Goal: Task Accomplishment & Management: Use online tool/utility

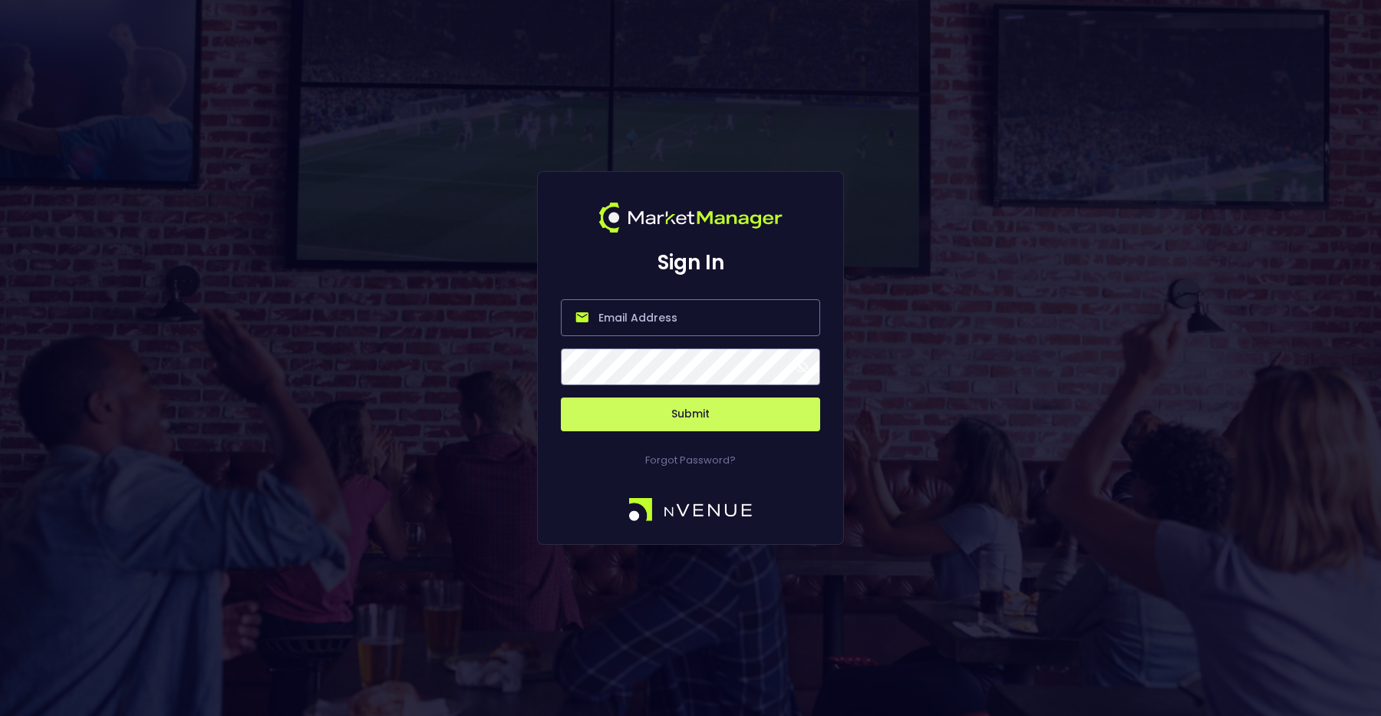
drag, startPoint x: 0, startPoint y: 0, endPoint x: 695, endPoint y: 317, distance: 763.9
click at [695, 317] on input "email" at bounding box center [690, 317] width 259 height 37
type input "[PERSON_NAME][EMAIL_ADDRESS][DOMAIN_NAME]"
click at [684, 420] on button "Submit" at bounding box center [690, 414] width 259 height 34
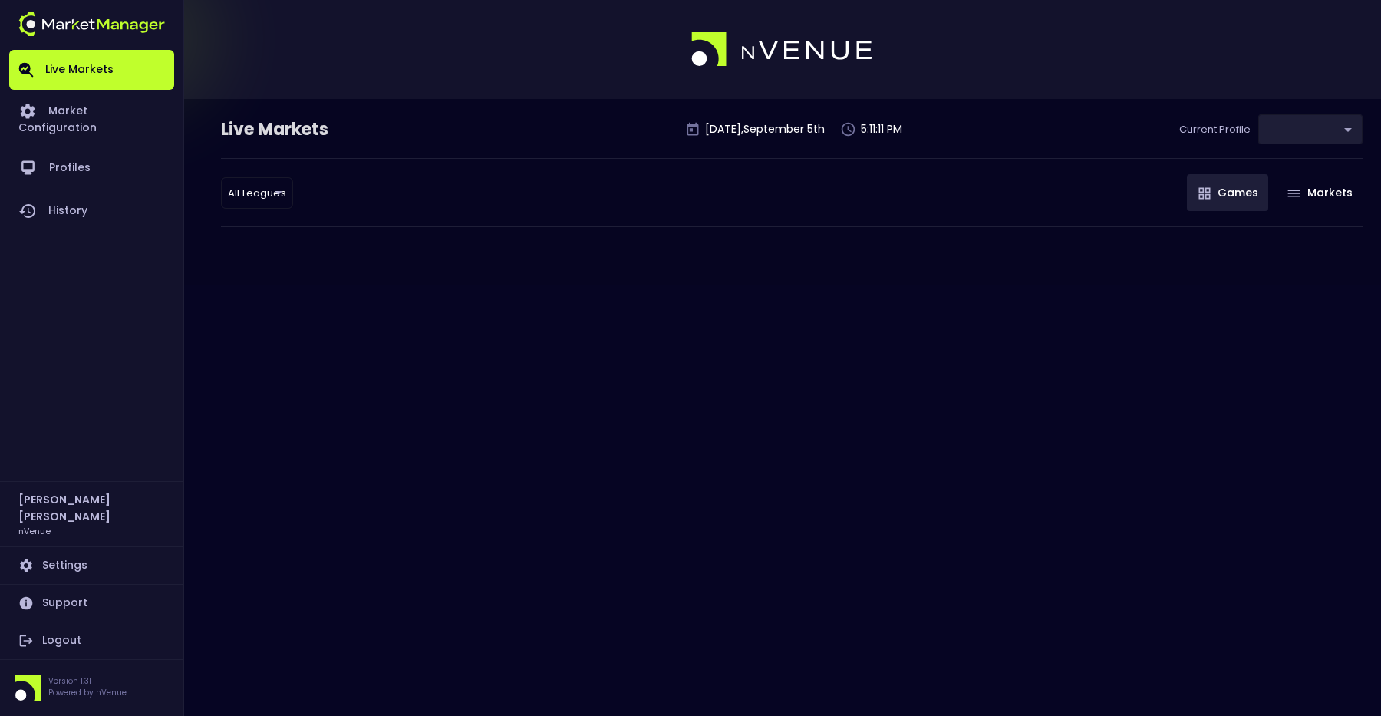
type input "0d810fa5-e353-4d9c-b11d-31f095cae871"
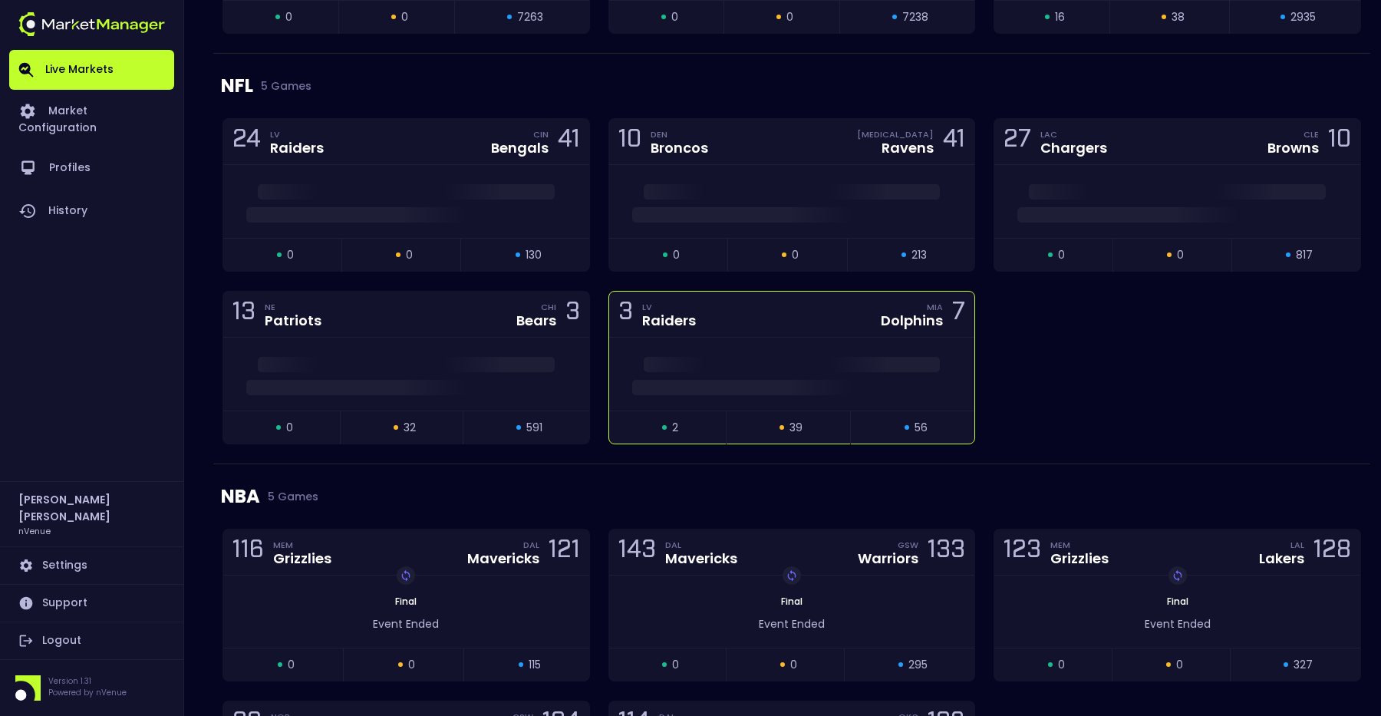
scroll to position [1134, 0]
click at [747, 358] on span at bounding box center [792, 365] width 297 height 15
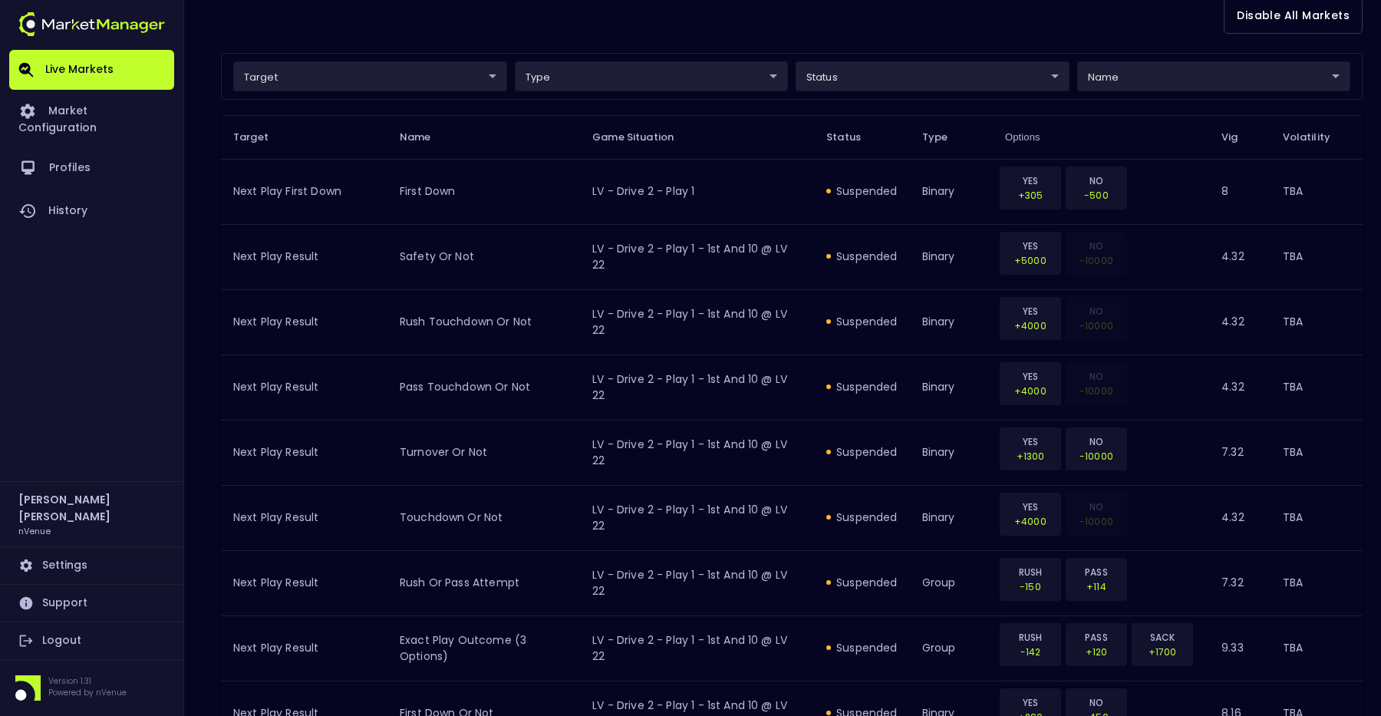
scroll to position [129, 0]
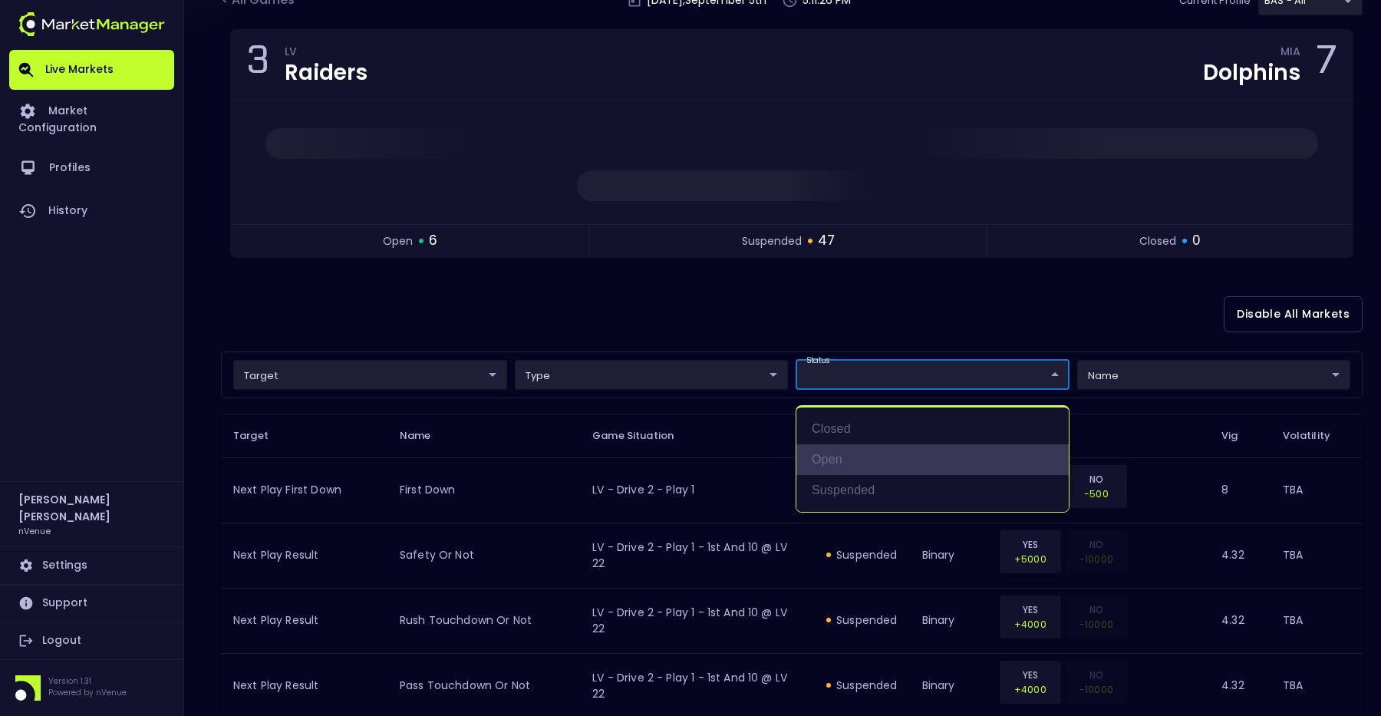
click at [831, 457] on li "open" at bounding box center [932, 459] width 272 height 31
type input "open"
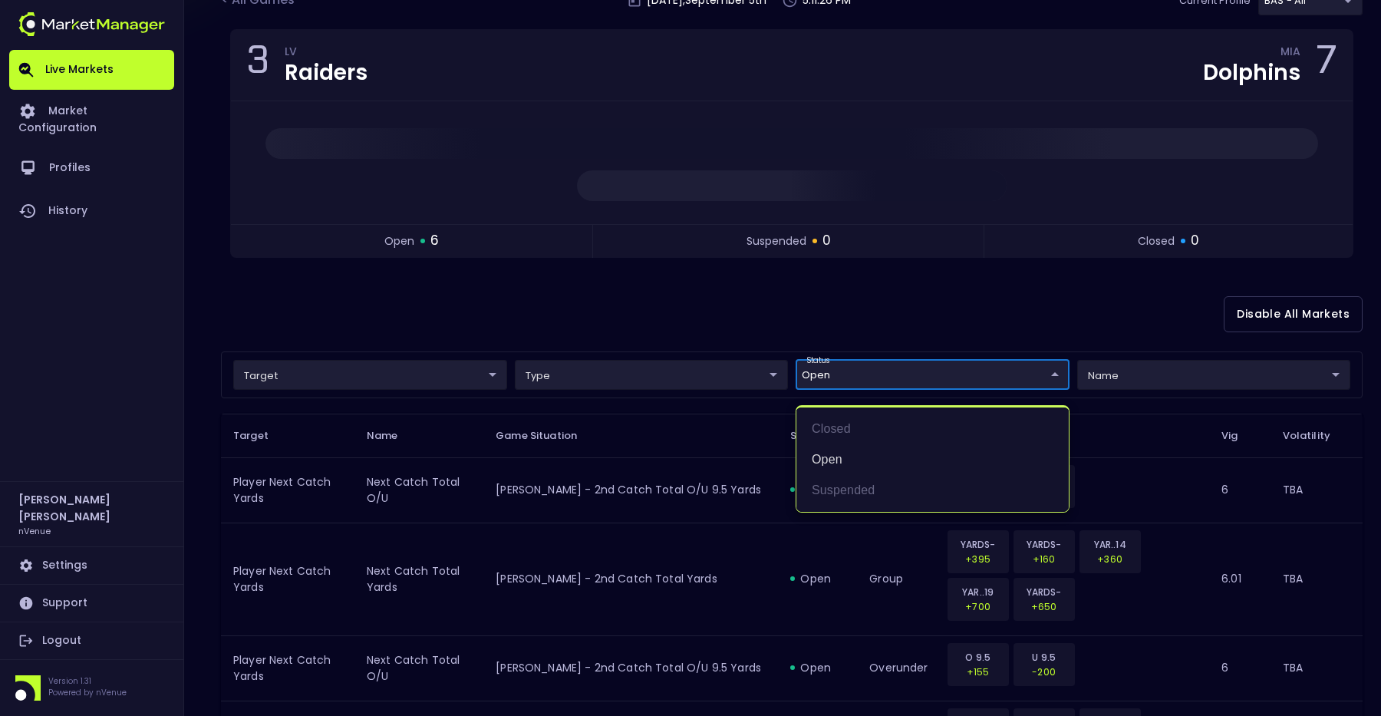
click at [804, 289] on div at bounding box center [690, 358] width 1381 height 716
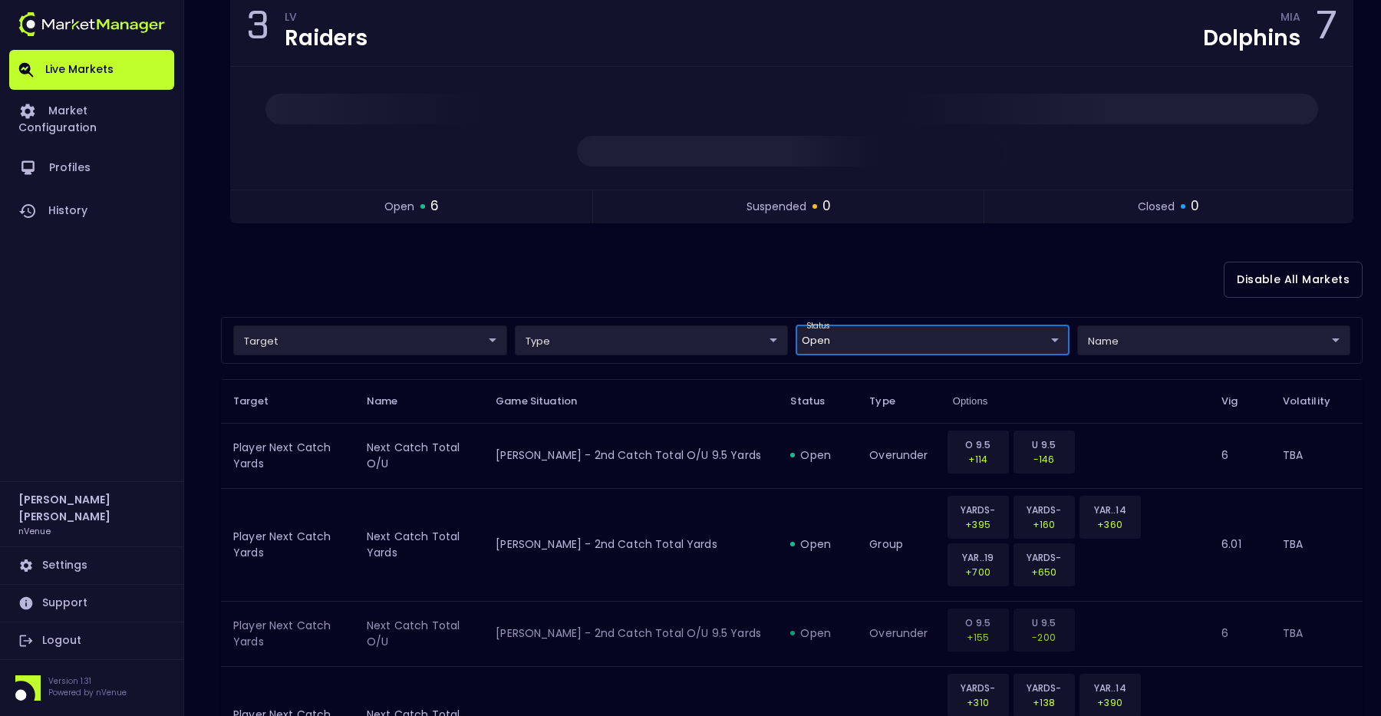
scroll to position [2, 0]
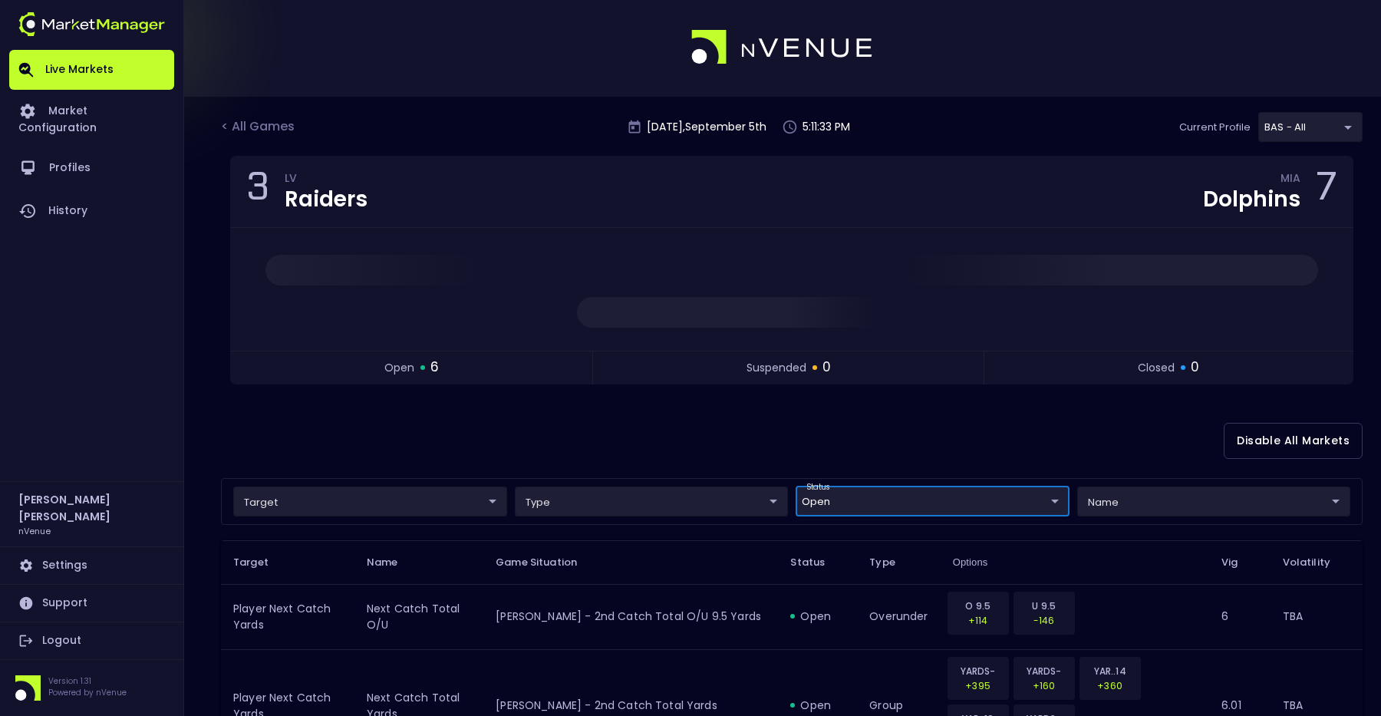
click at [692, 407] on div "Disable All Markets" at bounding box center [792, 441] width 1142 height 74
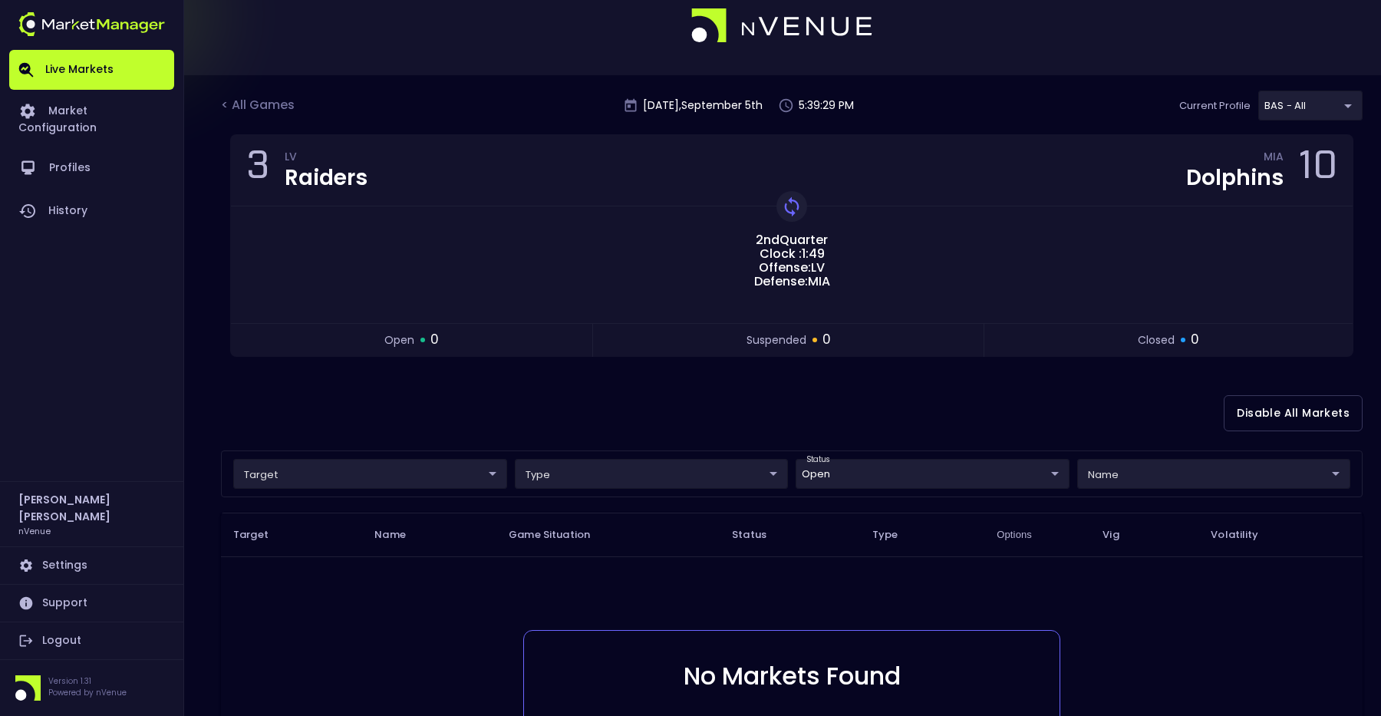
scroll to position [0, 0]
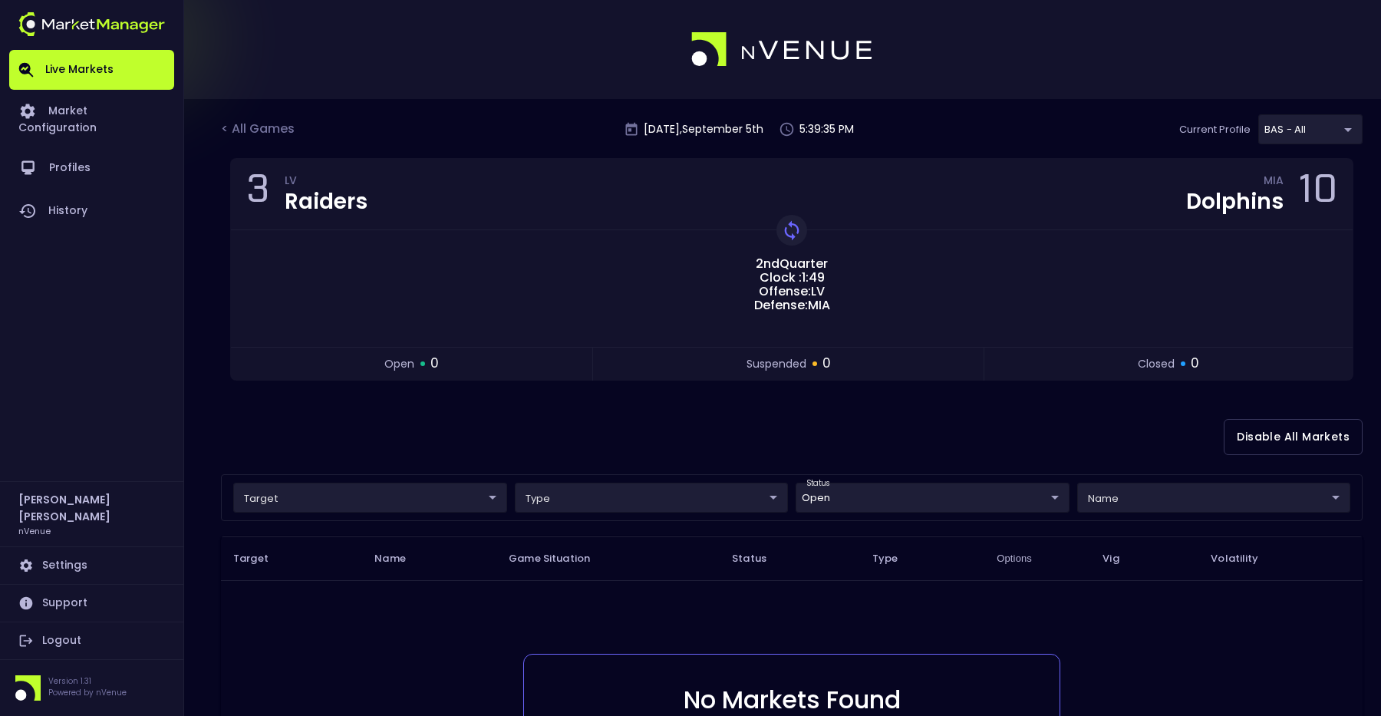
click at [505, 389] on div "3 LV Raiders MIA Dolphins 10 2nd Quarter Clock : 1:49 Offense: LV Defense: MIA …" at bounding box center [792, 279] width 1142 height 242
